Goal: Communication & Community: Participate in discussion

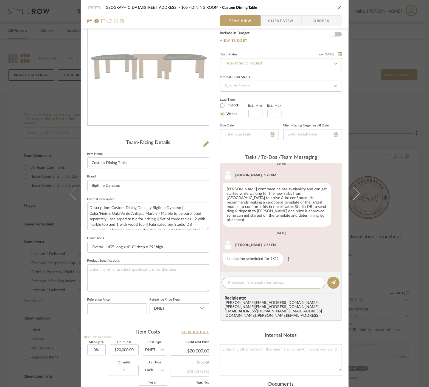
scroll to position [1, 0]
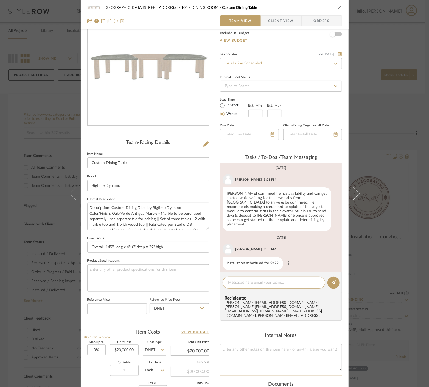
click at [287, 260] on button at bounding box center [288, 263] width 7 height 7
click at [266, 283] on div at bounding box center [214, 193] width 429 height 387
click at [260, 282] on textarea at bounding box center [273, 283] width 91 height 6
type textarea "[PERSON_NAME], do you mean 10/22?"
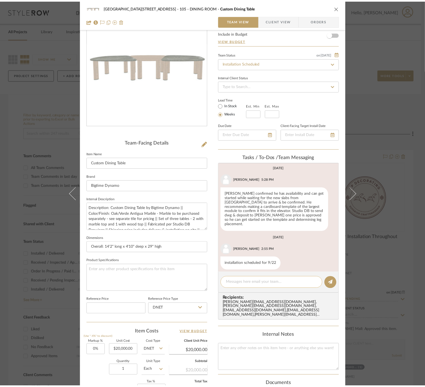
scroll to position [30, 0]
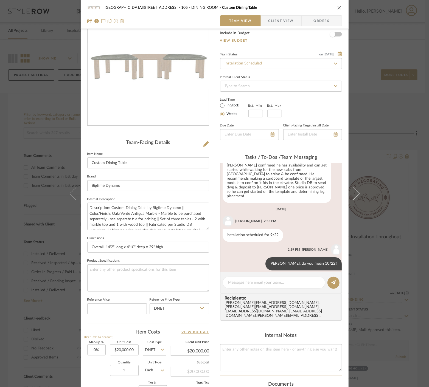
click at [370, 237] on div "24100 - [STREET_ADDRESS] - Mall 105 - DINING ROOM Custom Dining Table Team View…" at bounding box center [214, 193] width 429 height 387
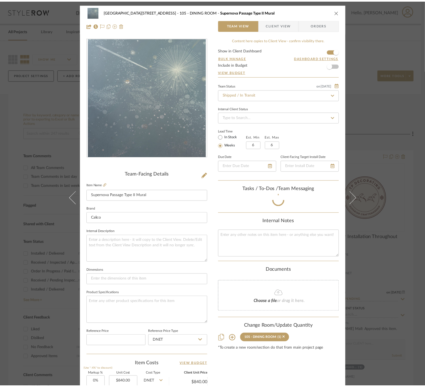
scroll to position [34, 0]
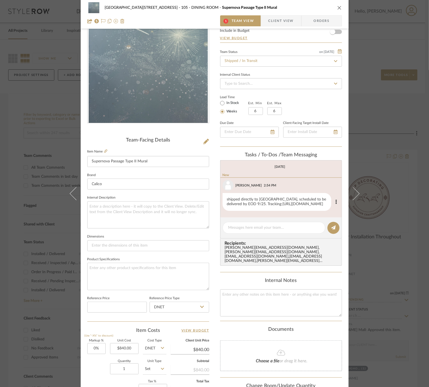
click at [283, 206] on link "https://www.ups.com/track?tracknums_displayed=1&TypeOfInquiryNumber=T&HTMLVersi…" at bounding box center [303, 204] width 41 height 4
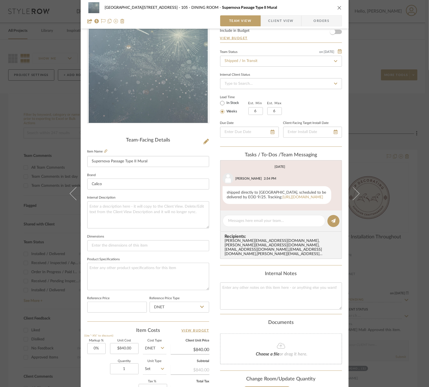
click at [27, 89] on div "24100 - 1175 Park Avenue - Mall 105 - DINING ROOM Supernova Passage Type II Mur…" at bounding box center [214, 193] width 429 height 387
